Goal: Transaction & Acquisition: Purchase product/service

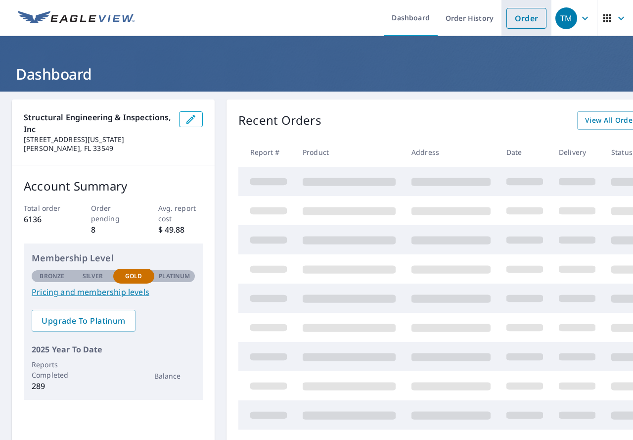
click at [519, 17] on link "Order" at bounding box center [526, 18] width 40 height 21
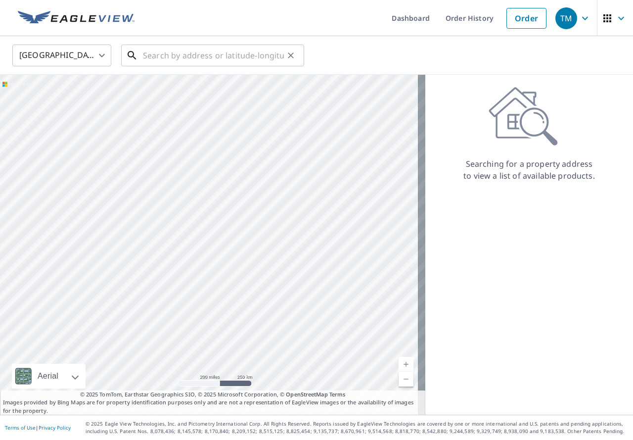
click at [186, 48] on input "text" at bounding box center [213, 56] width 141 height 28
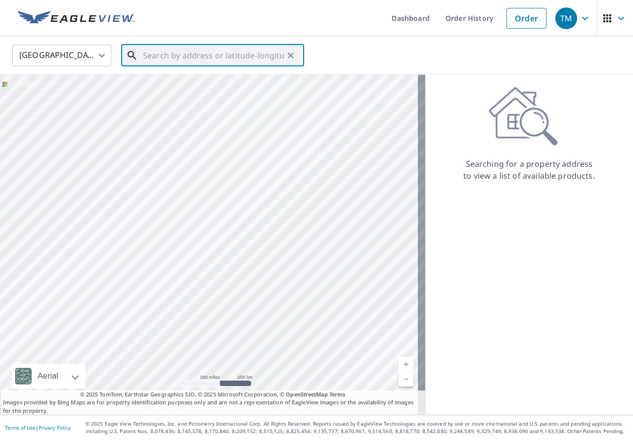
paste input "[STREET_ADDRESS][PERSON_NAME]"
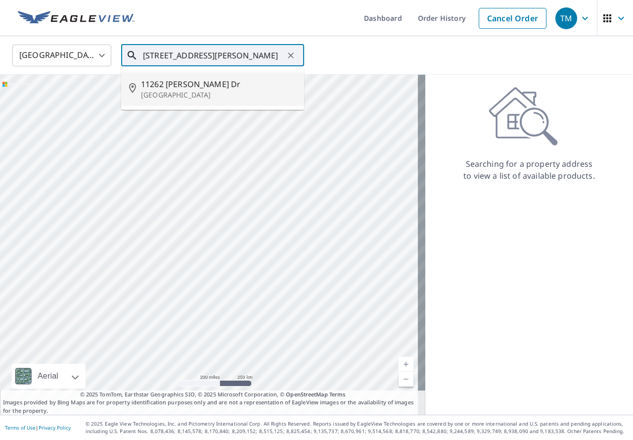
click at [247, 83] on span "11262 [PERSON_NAME] Dr" at bounding box center [218, 84] width 155 height 12
type input "[STREET_ADDRESS][PERSON_NAME][PERSON_NAME]"
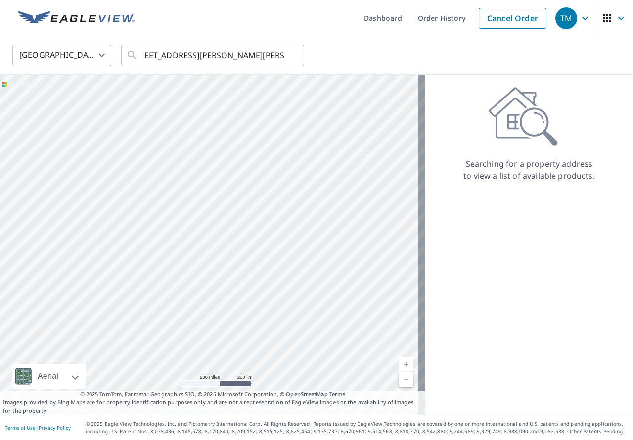
scroll to position [0, 0]
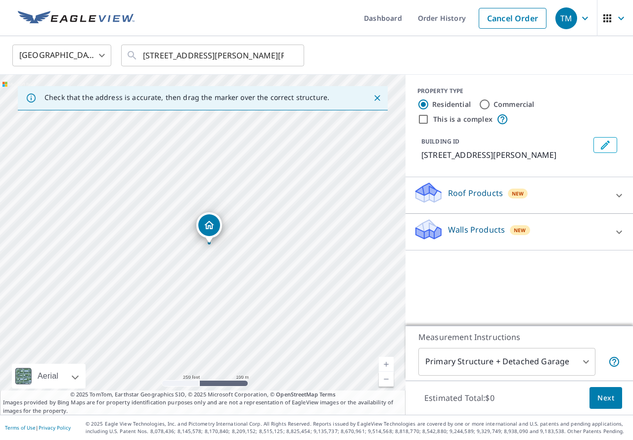
click at [471, 194] on p "Roof Products" at bounding box center [475, 193] width 55 height 12
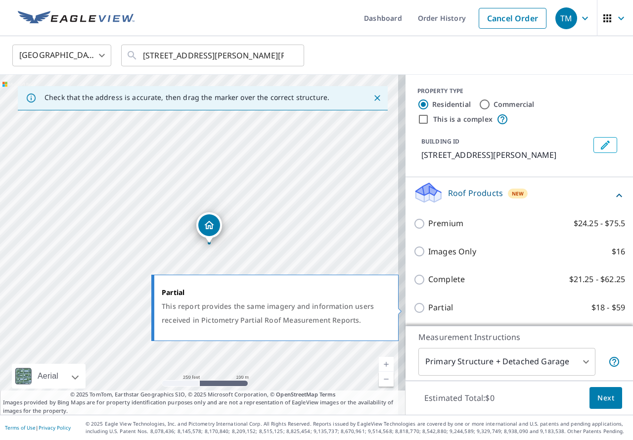
click at [455, 302] on label "Partial $18 - $59" at bounding box center [526, 307] width 197 height 12
click at [428, 302] on input "Partial $18 - $59" at bounding box center [420, 308] width 15 height 12
checkbox input "true"
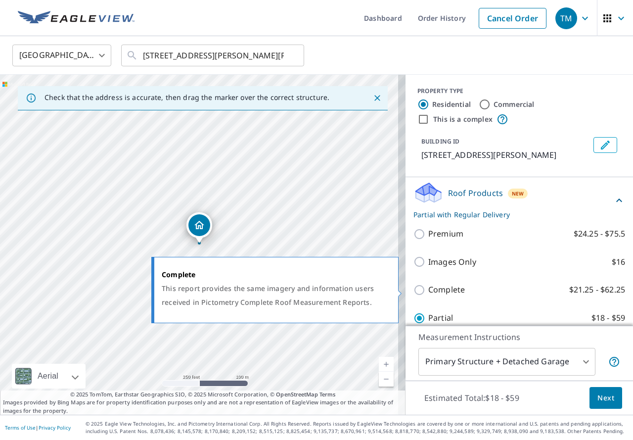
click at [459, 287] on label "Complete $21.25 - $62.25" at bounding box center [526, 289] width 197 height 12
click at [428, 287] on input "Complete $21.25 - $62.25" at bounding box center [420, 290] width 15 height 12
checkbox input "true"
checkbox input "false"
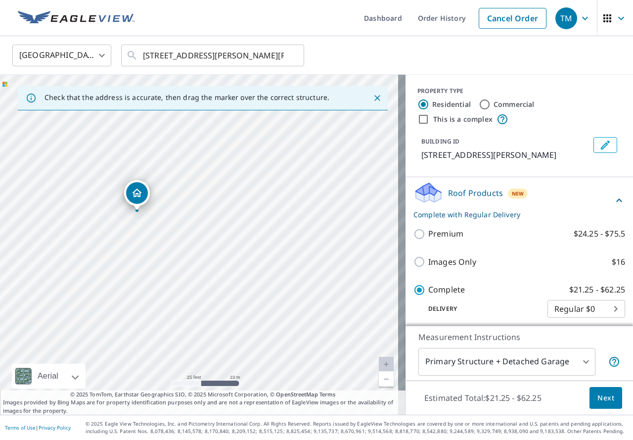
click at [610, 410] on div "Estimated Total: $21.25 - $62.25 Next" at bounding box center [519, 397] width 227 height 35
click at [610, 405] on button "Next" at bounding box center [605, 398] width 33 height 22
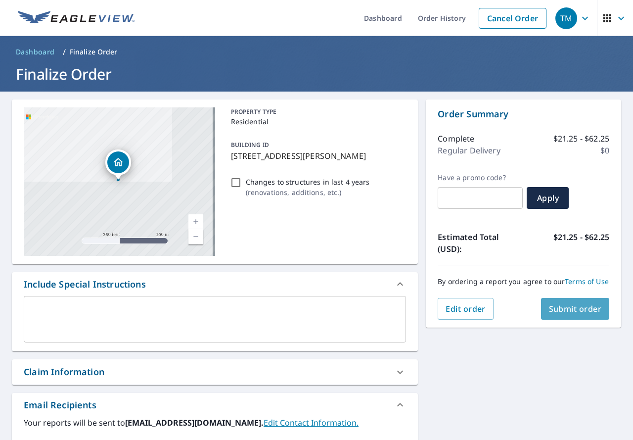
click at [569, 314] on span "Submit order" at bounding box center [575, 308] width 53 height 11
